Goal: Information Seeking & Learning: Compare options

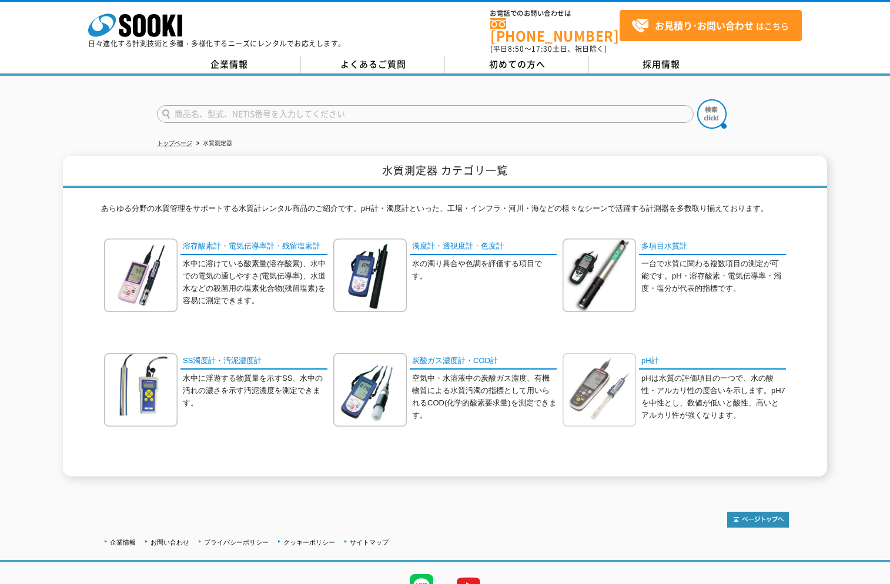
click at [603, 379] on img at bounding box center [598, 389] width 73 height 73
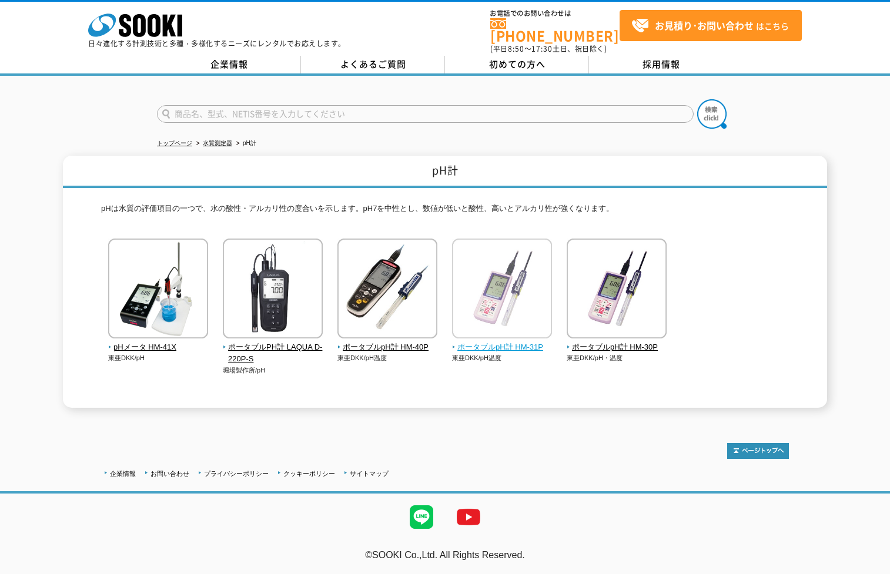
click at [515, 341] on span "ポータブルpH計 HM-31P" at bounding box center [502, 347] width 100 height 12
click at [294, 401] on div "トップページ 水質測定器 pH計 pH計 pHは水質の評価項目の一つで、水の酸性・アルカリ性の度合いを示します。pH7を中性とし、数値が低いと酸性、高いとアル…" at bounding box center [445, 248] width 890 height 344
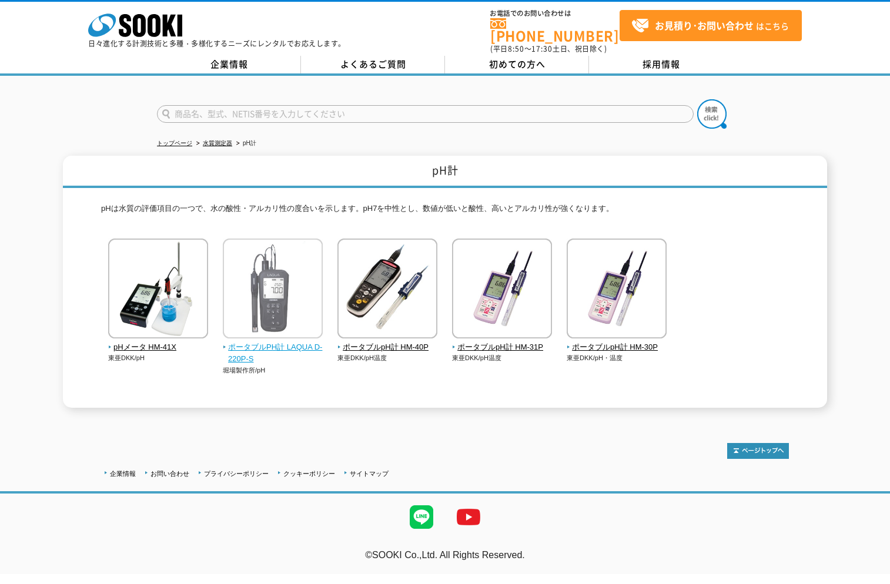
click at [291, 294] on img at bounding box center [273, 290] width 100 height 103
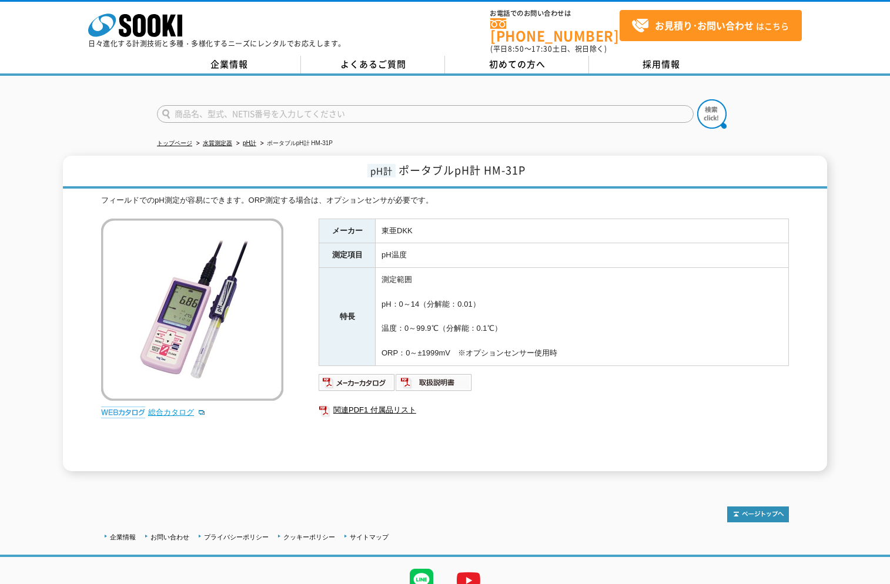
click at [179, 408] on link "総合カタログ" at bounding box center [177, 412] width 58 height 9
drag, startPoint x: 503, startPoint y: 163, endPoint x: 538, endPoint y: 162, distance: 34.7
click at [538, 162] on h1 "pH計 ポータブルpH計 HM-31P" at bounding box center [445, 172] width 764 height 33
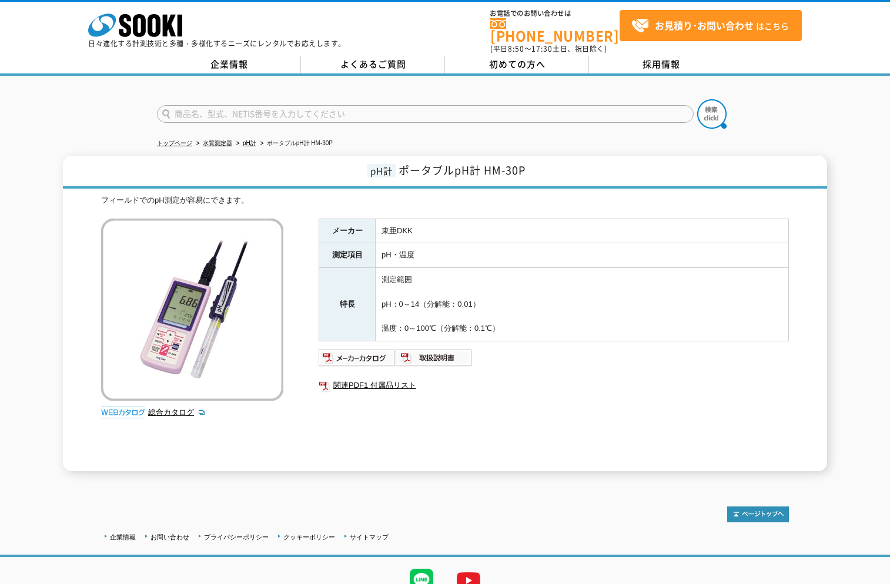
scroll to position [47, 0]
